Goal: Information Seeking & Learning: Learn about a topic

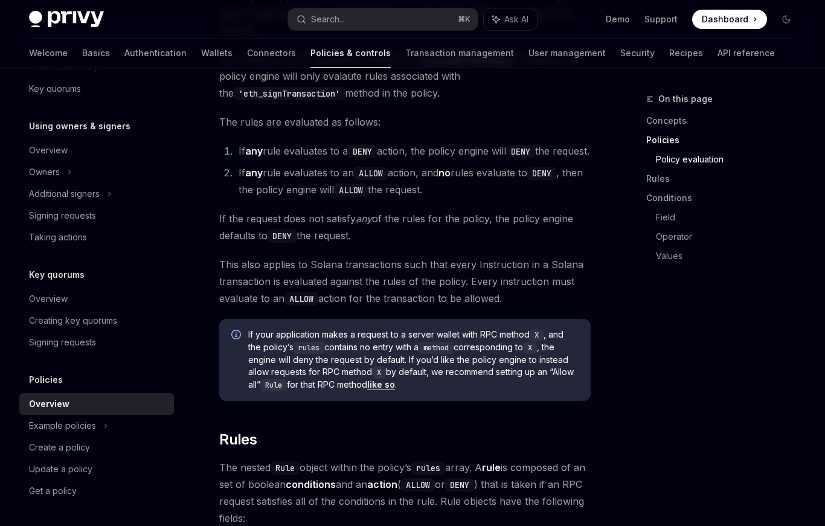
scroll to position [1538, 0]
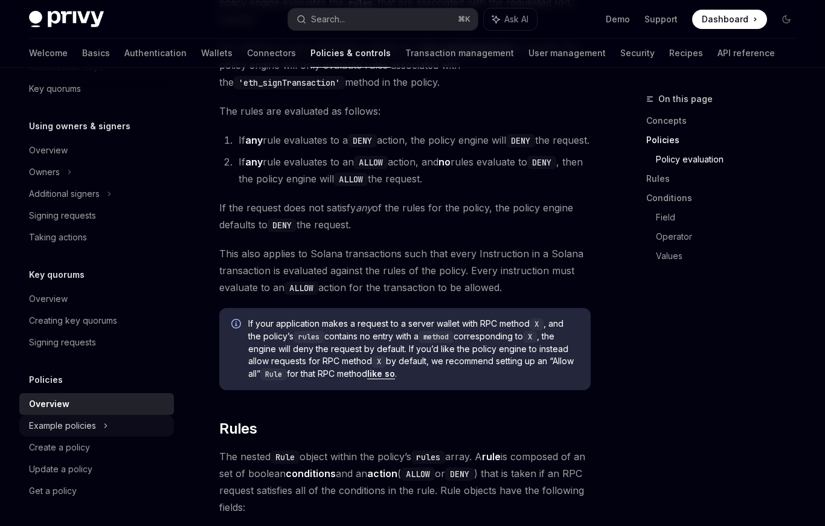
click at [113, 432] on div "Example policies" at bounding box center [96, 426] width 155 height 22
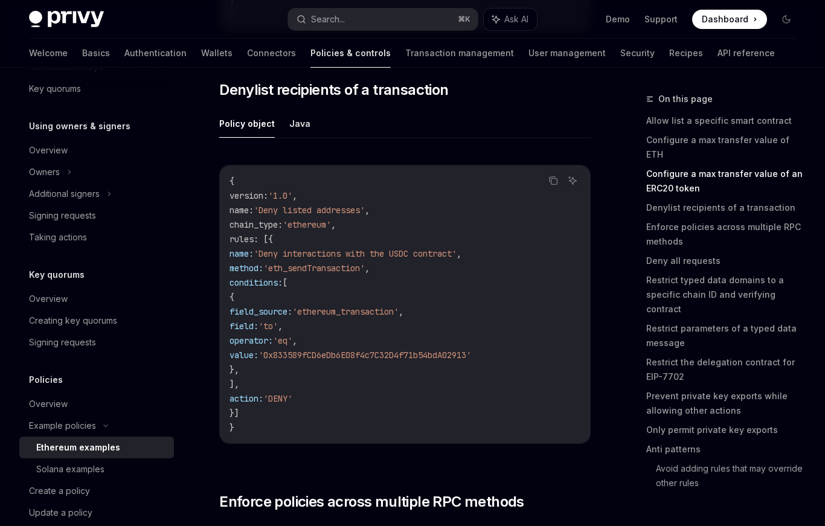
scroll to position [2236, 0]
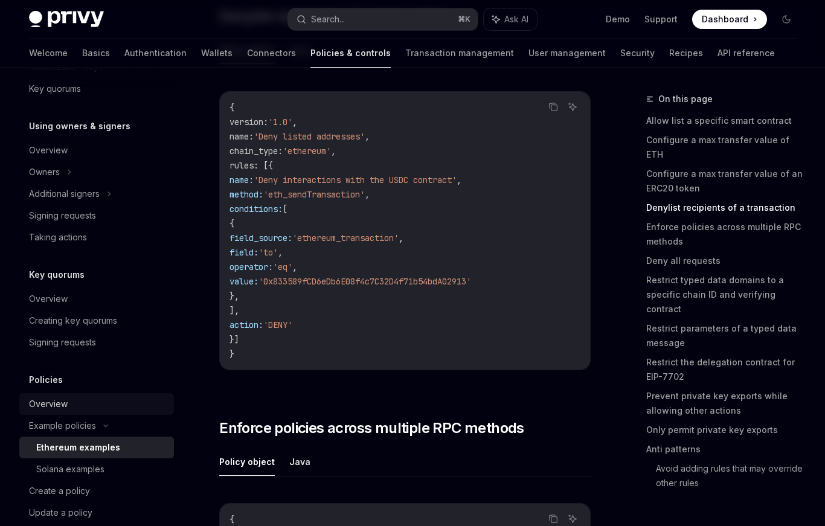
click at [111, 408] on div "Overview" at bounding box center [98, 404] width 138 height 14
type textarea "*"
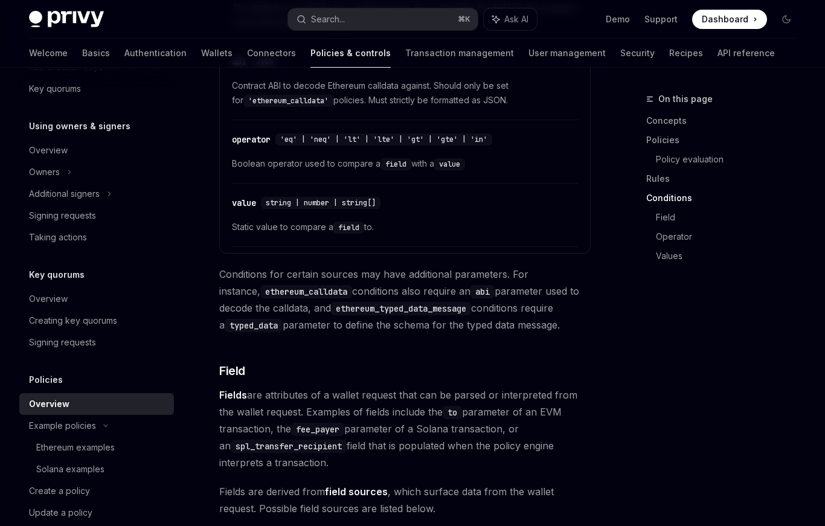
scroll to position [3049, 0]
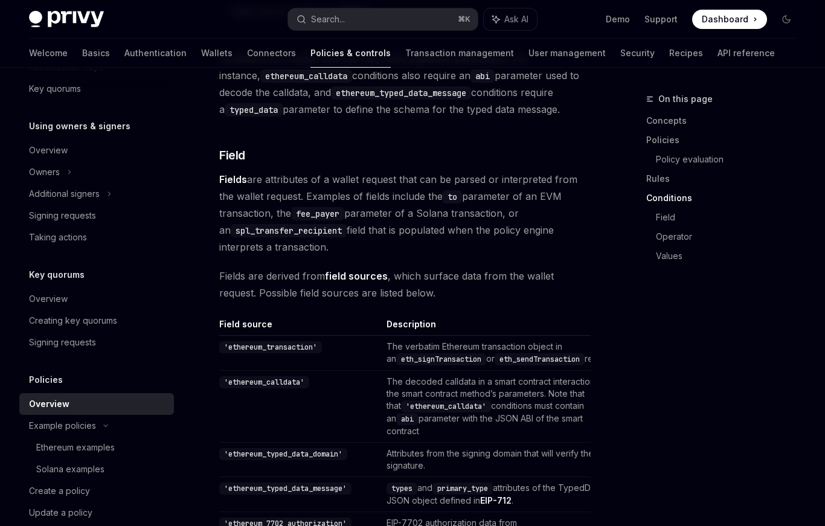
scroll to position [3171, 0]
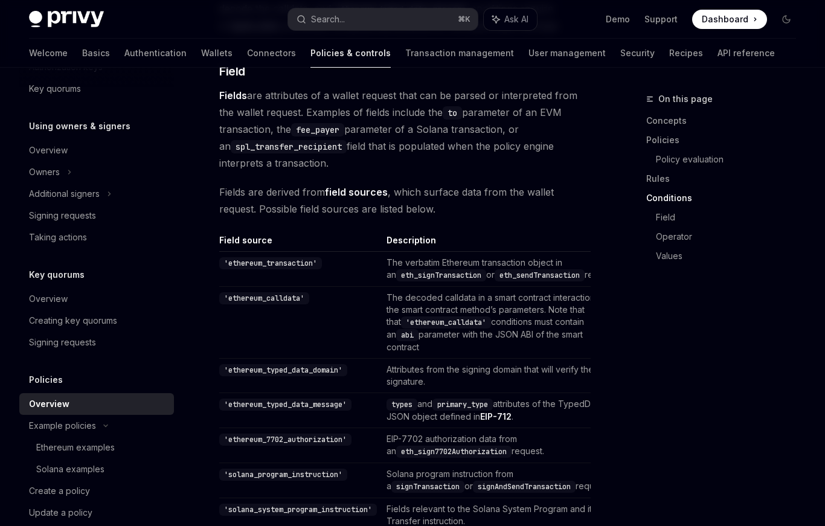
scroll to position [3258, 0]
